Goal: Find specific page/section: Find specific page/section

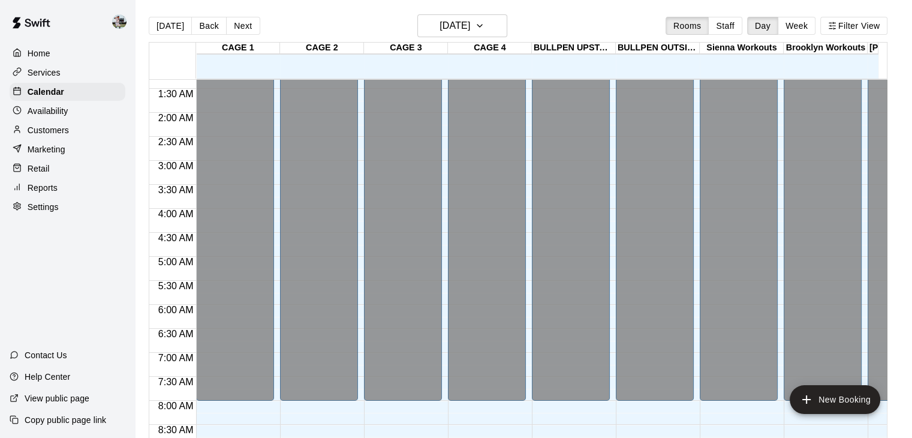
scroll to position [62, 0]
click at [730, 29] on button "Staff" at bounding box center [725, 26] width 34 height 18
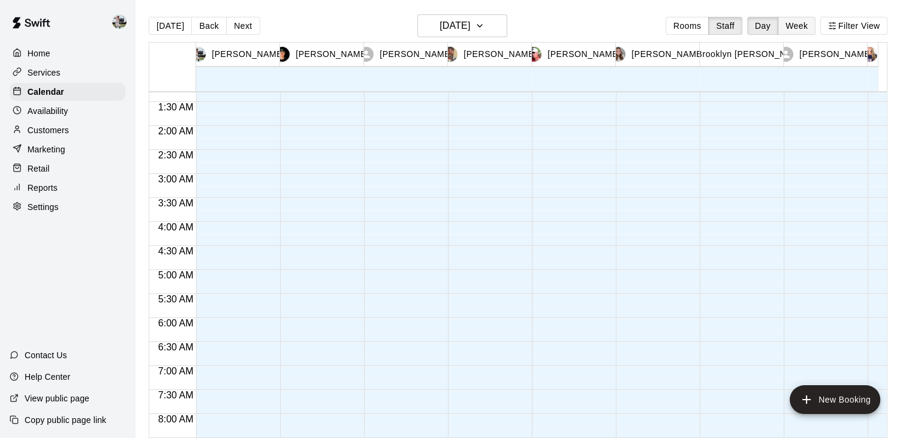
click at [799, 25] on button "Week" at bounding box center [797, 26] width 38 height 18
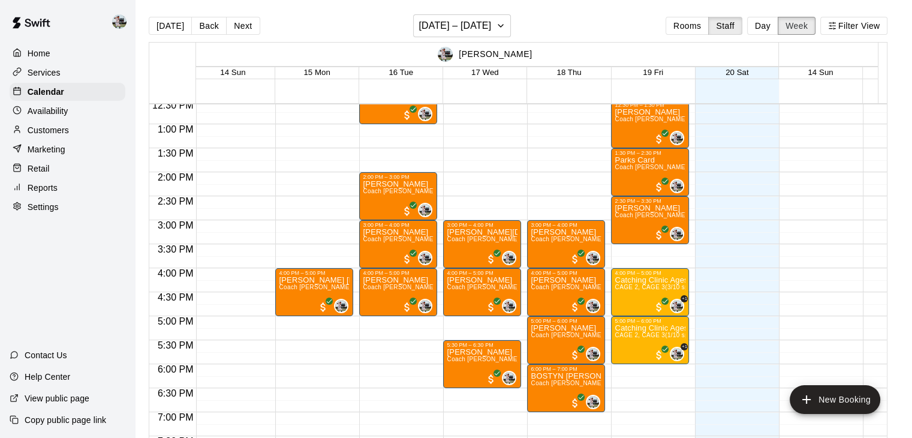
scroll to position [605, 5]
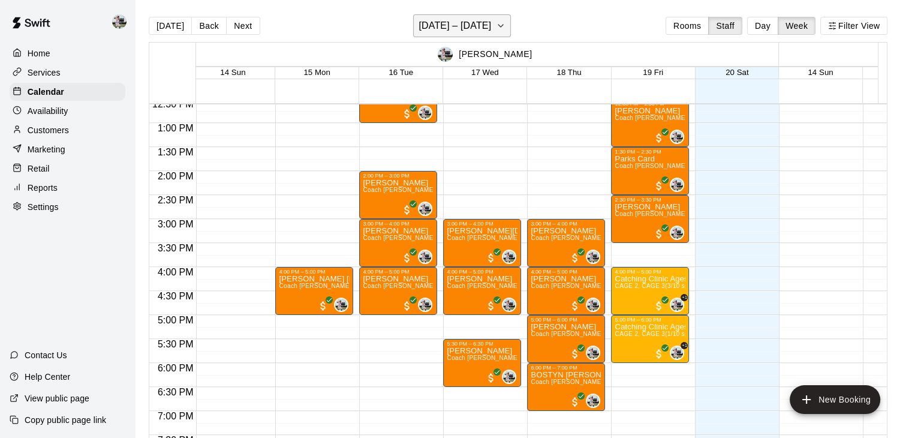
click at [505, 22] on icon "button" at bounding box center [501, 26] width 10 height 14
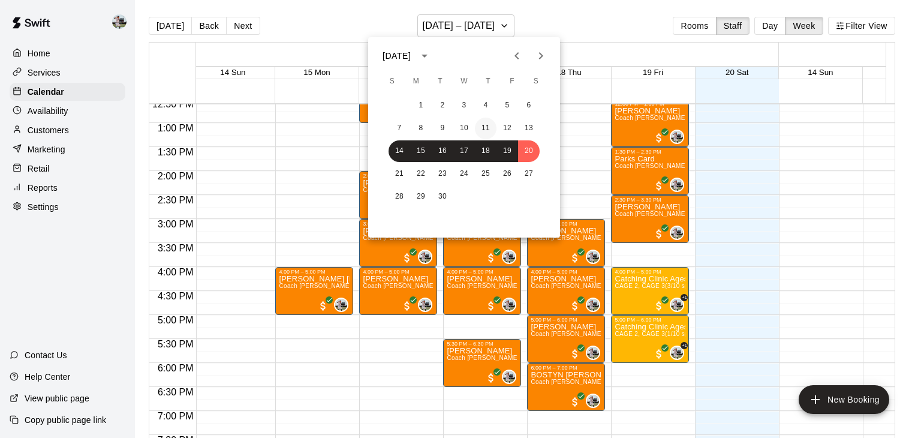
click at [489, 128] on button "11" at bounding box center [486, 129] width 22 height 22
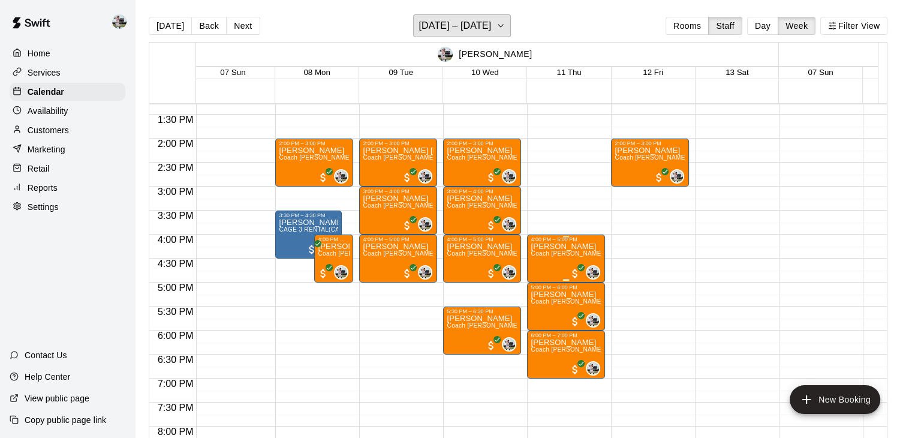
scroll to position [686, 5]
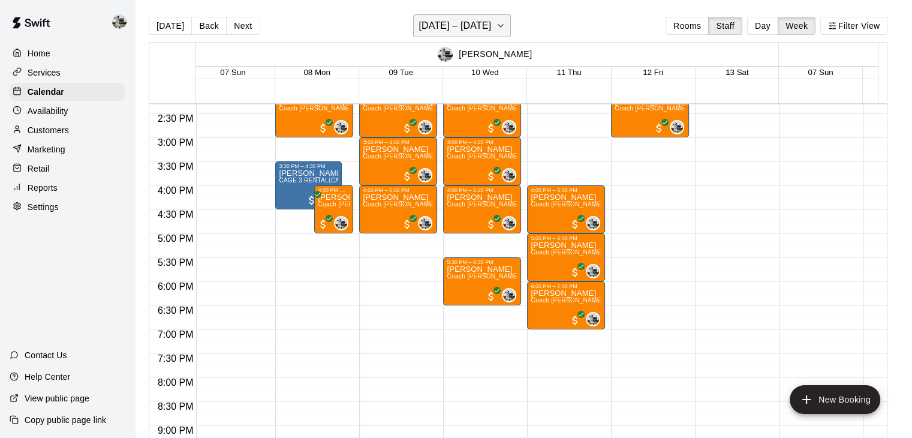
click at [484, 25] on h6 "[DATE] – [DATE]" at bounding box center [454, 25] width 73 height 17
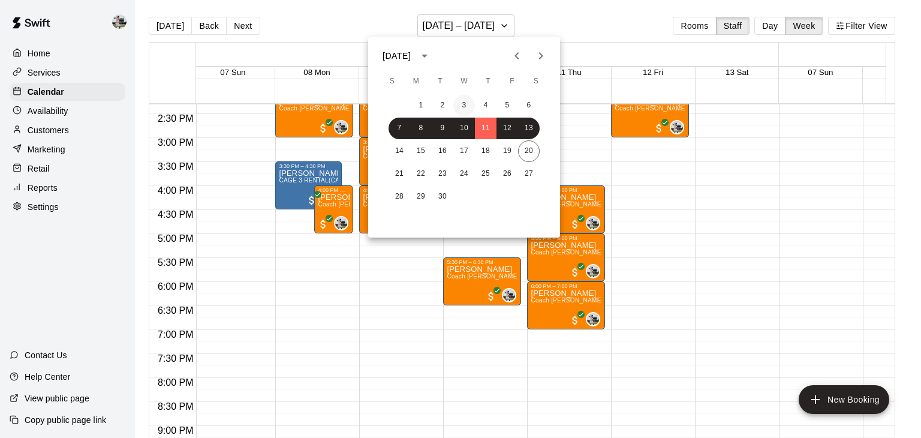
click at [462, 112] on button "3" at bounding box center [464, 106] width 22 height 22
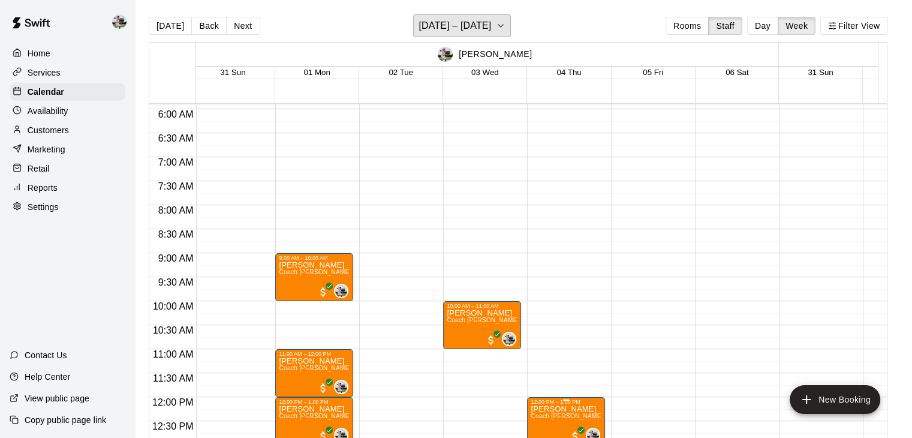
scroll to position [247, 5]
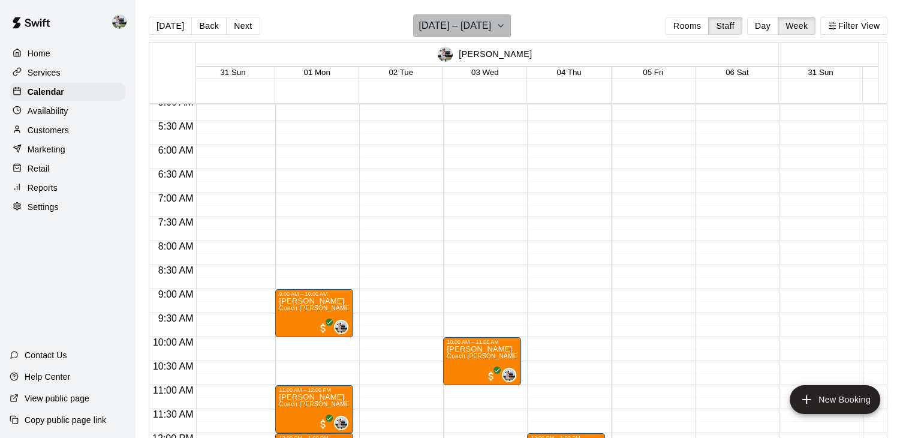
click at [511, 25] on button "[DATE] – [DATE]" at bounding box center [462, 25] width 98 height 23
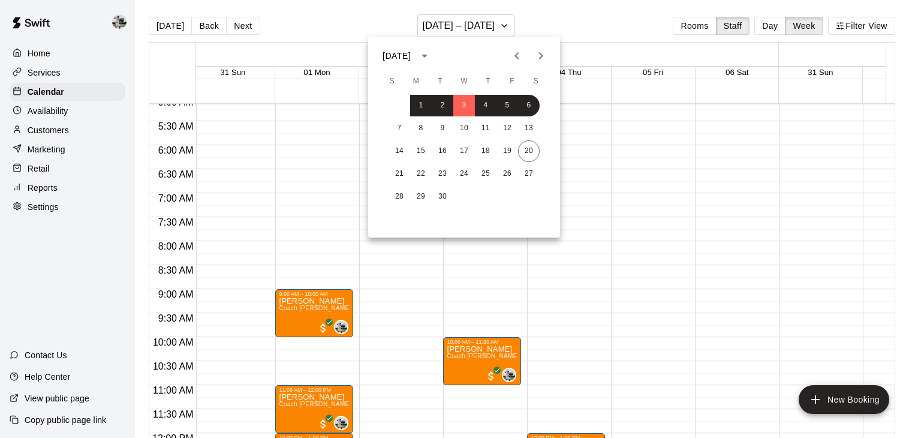
click at [591, 22] on div at bounding box center [460, 219] width 921 height 438
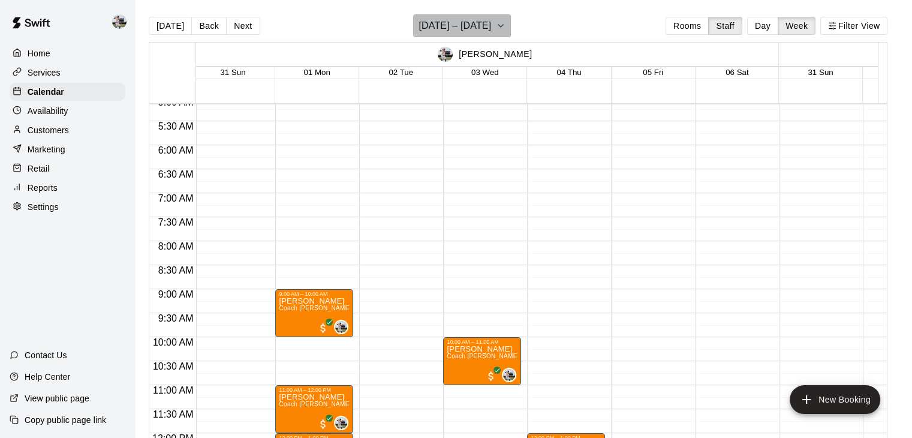
click at [491, 28] on h6 "[DATE] – [DATE]" at bounding box center [454, 25] width 73 height 17
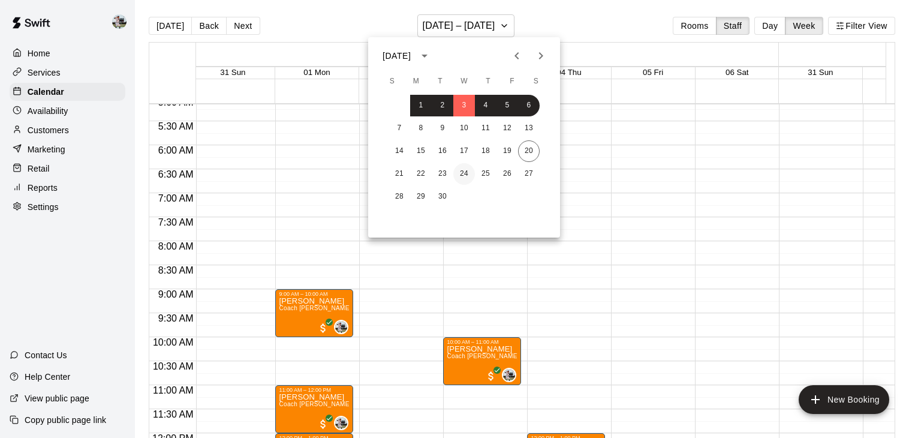
click at [471, 171] on button "24" at bounding box center [464, 174] width 22 height 22
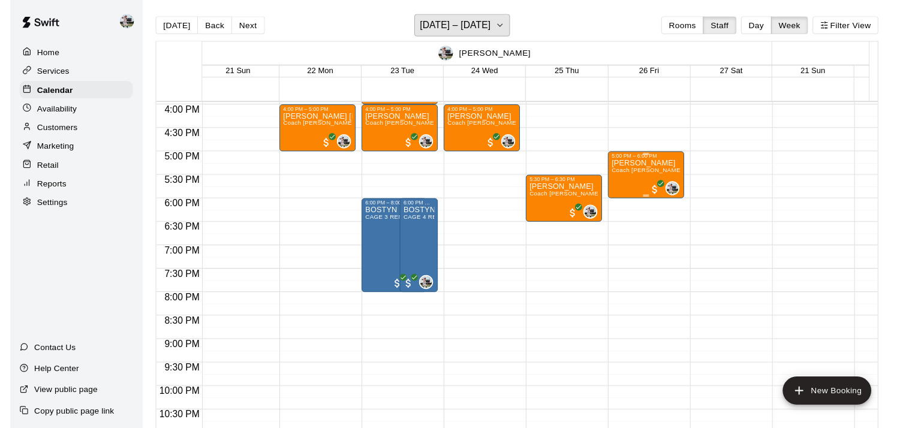
scroll to position [765, 5]
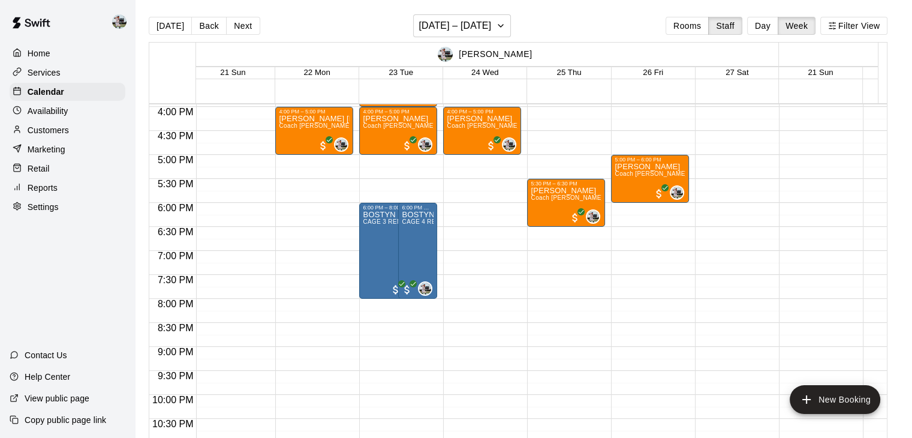
click at [51, 194] on p "Reports" at bounding box center [43, 188] width 30 height 12
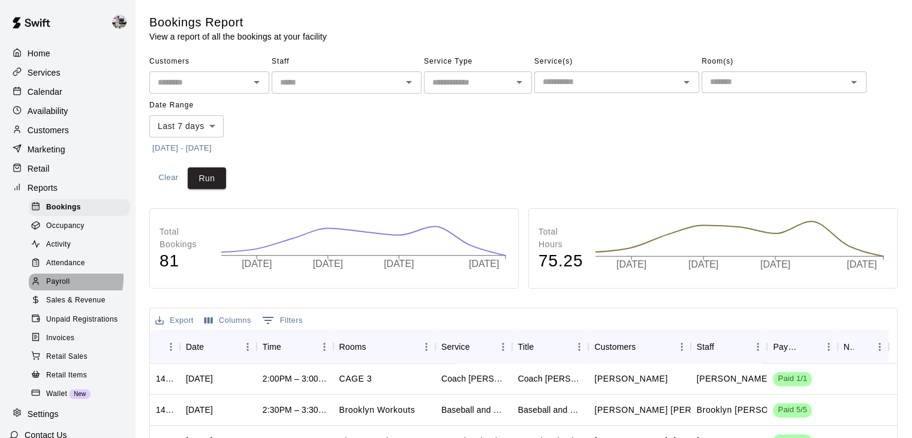
click at [60, 288] on span "Payroll" at bounding box center [57, 282] width 23 height 12
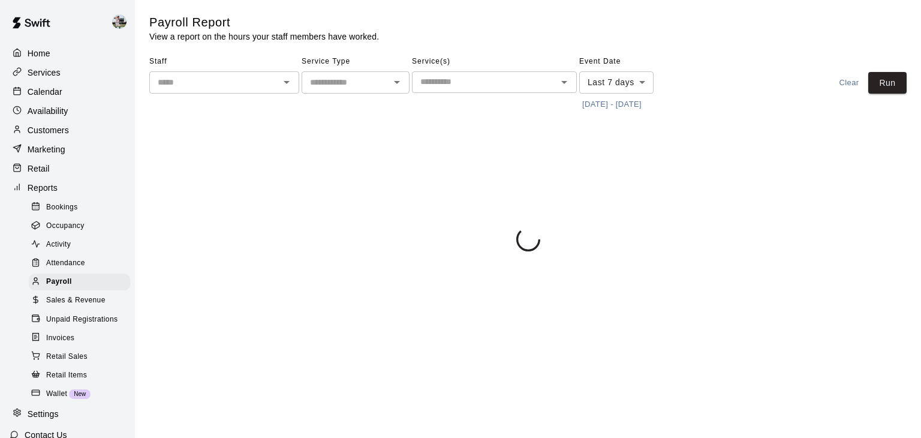
click at [59, 306] on span "Sales & Revenue" at bounding box center [75, 300] width 59 height 12
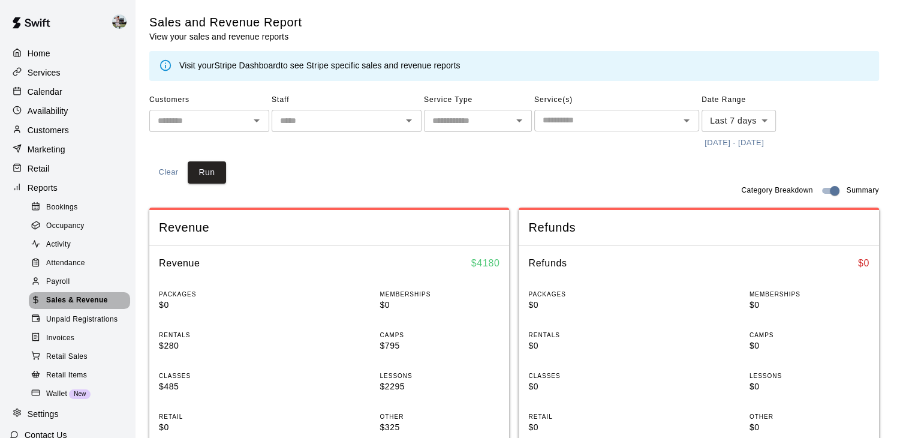
click at [91, 309] on div "Sales & Revenue" at bounding box center [79, 300] width 101 height 17
click at [89, 309] on div "Sales & Revenue" at bounding box center [79, 300] width 101 height 17
click at [83, 216] on div "Bookings" at bounding box center [79, 207] width 101 height 17
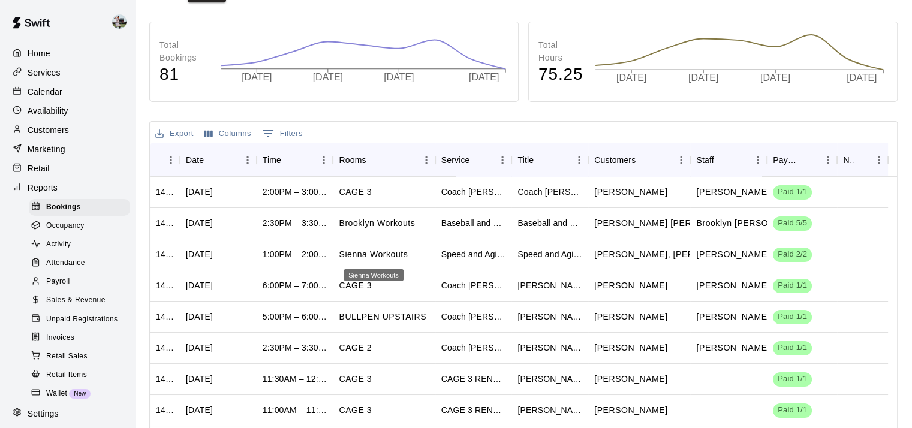
scroll to position [189, 0]
